Goal: Task Accomplishment & Management: Use online tool/utility

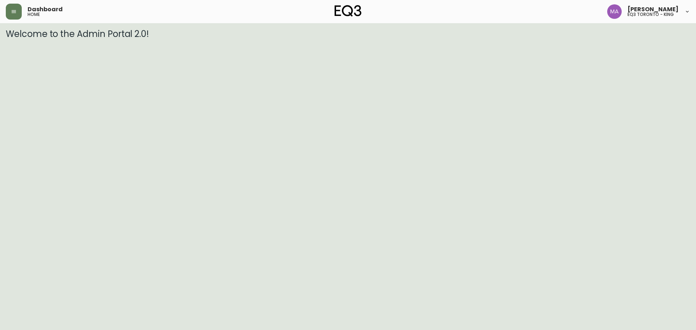
click at [25, 10] on div "Dashboard home" at bounding box center [120, 12] width 228 height 16
click at [16, 10] on icon "button" at bounding box center [14, 11] width 4 height 3
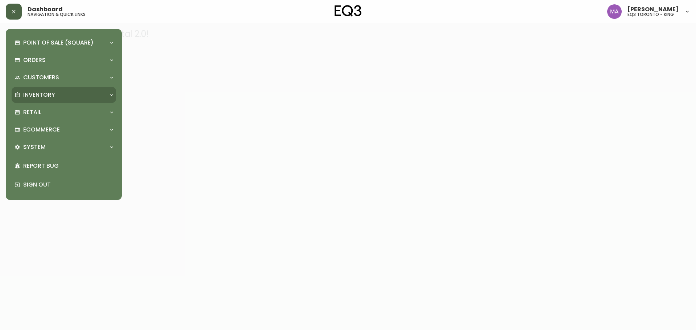
click at [39, 96] on p "Inventory" at bounding box center [39, 95] width 32 height 8
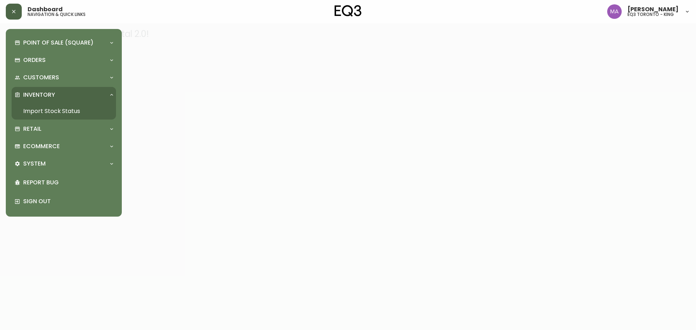
click at [48, 108] on link "Import Stock Status" at bounding box center [64, 111] width 104 height 17
